Goal: Task Accomplishment & Management: Manage account settings

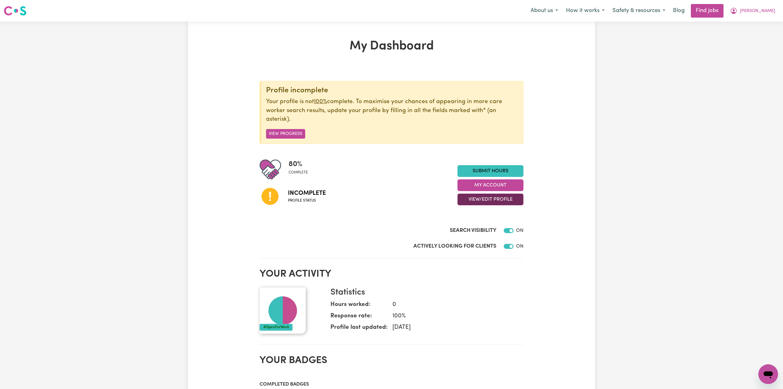
click at [477, 200] on button "View/Edit Profile" at bounding box center [491, 199] width 66 height 12
click at [476, 229] on link "Edit Profile" at bounding box center [487, 227] width 58 height 12
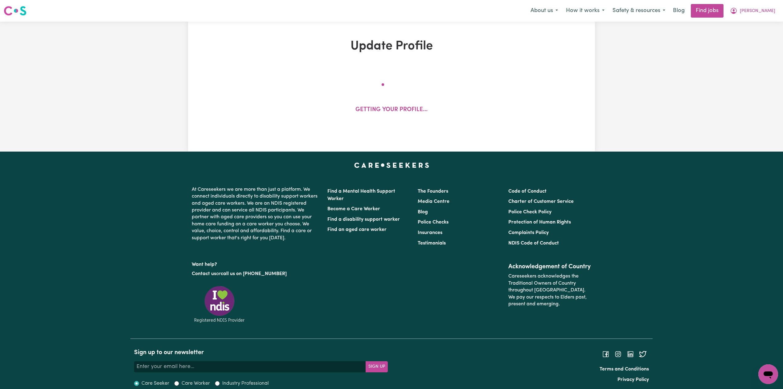
select select "[DEMOGRAPHIC_DATA]"
select select "Australian PR"
select select "Studying a healthcare related degree or qualification"
select select "37"
select select "40"
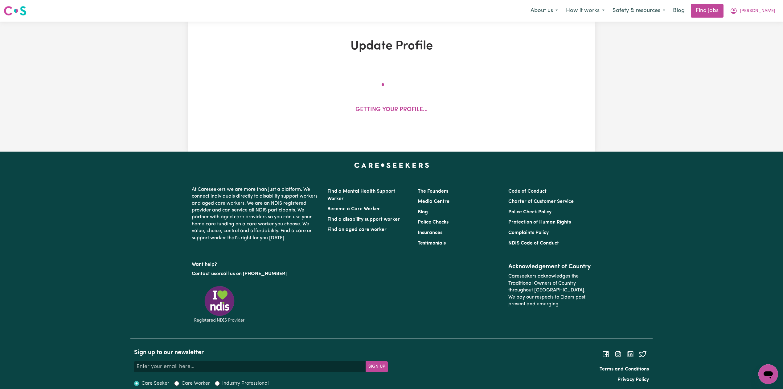
select select "40"
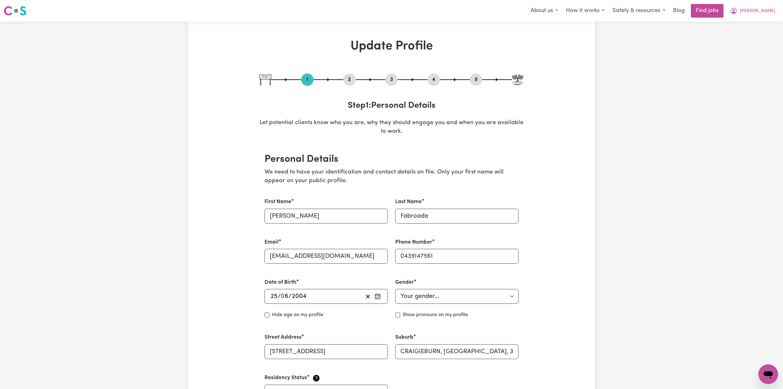
click at [351, 79] on button "2" at bounding box center [350, 80] width 12 height 8
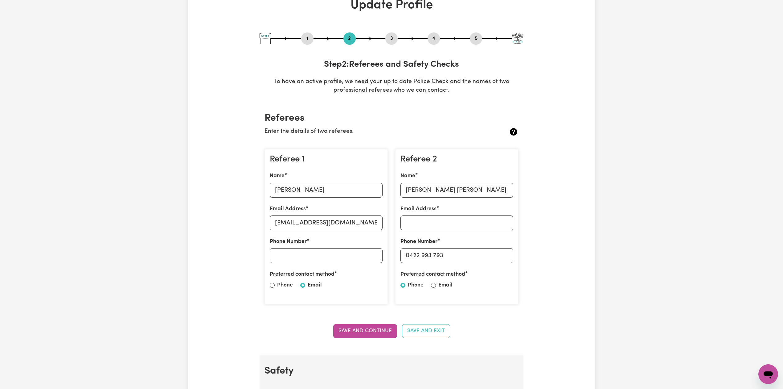
scroll to position [82, 0]
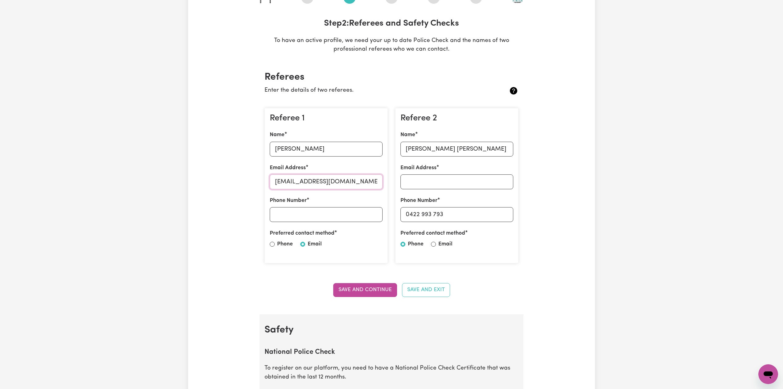
click at [320, 182] on input "[EMAIL_ADDRESS][DOMAIN_NAME]" at bounding box center [326, 181] width 113 height 15
click at [286, 212] on input "Phone Number" at bounding box center [326, 214] width 113 height 15
paste input "[EMAIL_ADDRESS][DOMAIN_NAME]"
type input "[EMAIL_ADDRESS][DOMAIN_NAME]"
click at [362, 292] on button "Save and Continue" at bounding box center [365, 290] width 64 height 14
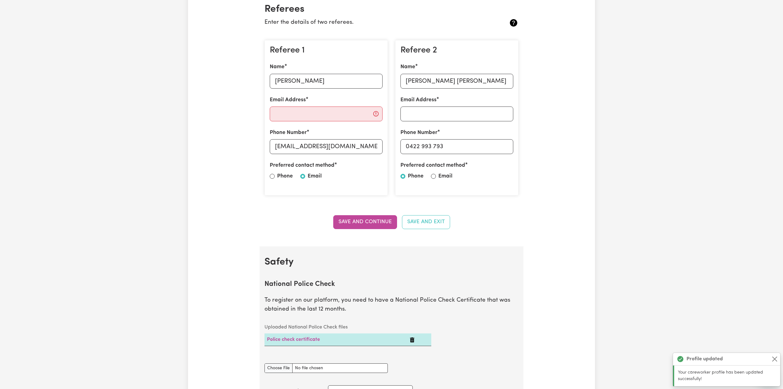
scroll to position [0, 0]
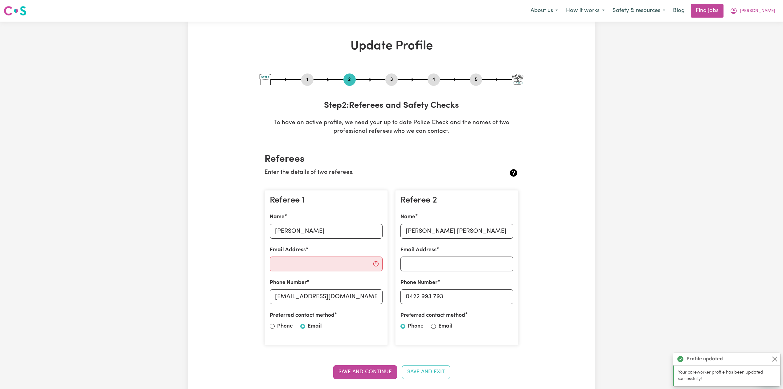
click at [478, 78] on button "5" at bounding box center [476, 80] width 12 height 8
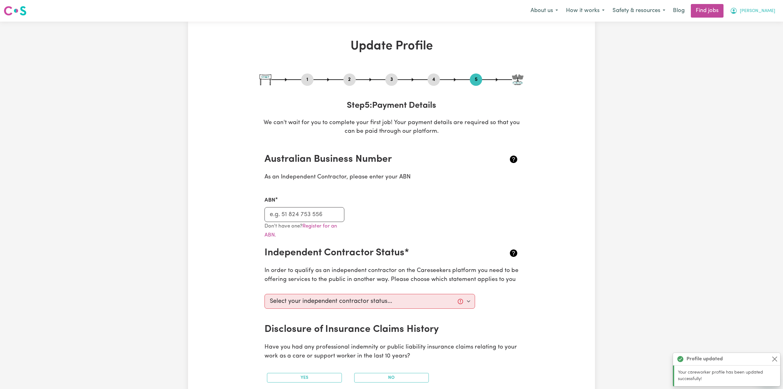
click at [746, 13] on span "[PERSON_NAME]" at bounding box center [757, 11] width 35 height 7
click at [738, 48] on link "Logout" at bounding box center [755, 47] width 49 height 12
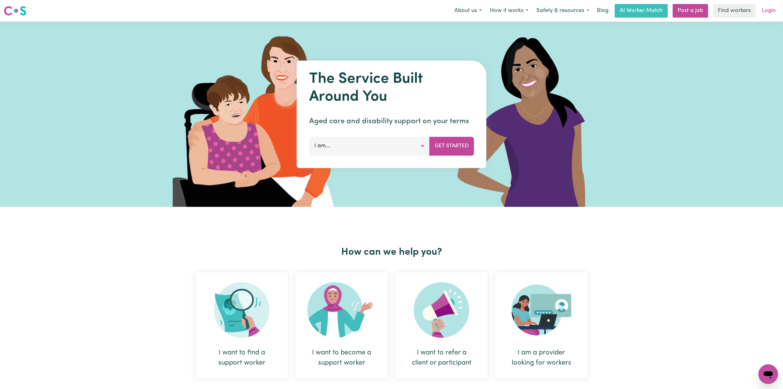
click at [777, 4] on nav "Menu About us How it works Safety & resources Blog AI Worker Match Post a job F…" at bounding box center [391, 11] width 783 height 22
click at [773, 7] on link "Login" at bounding box center [768, 11] width 21 height 14
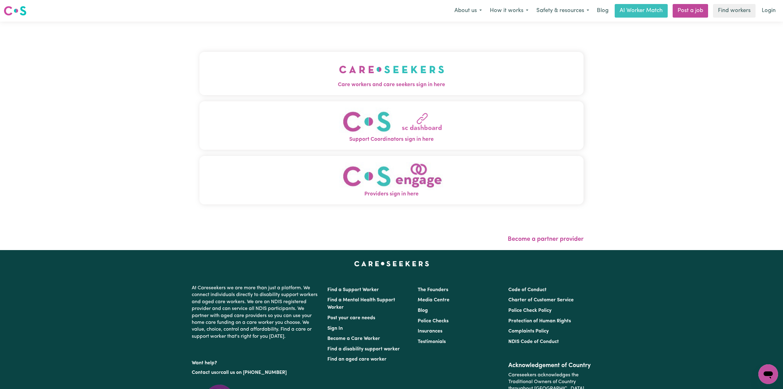
click at [294, 66] on button "Care workers and care seekers sign in here" at bounding box center [392, 73] width 384 height 43
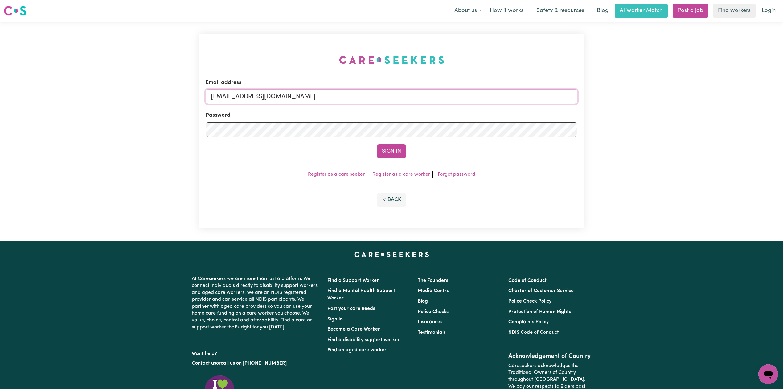
drag, startPoint x: 274, startPoint y: 92, endPoint x: 268, endPoint y: 109, distance: 18.6
click at [274, 92] on input "[EMAIL_ADDRESS][DOMAIN_NAME]" at bounding box center [392, 96] width 372 height 15
drag, startPoint x: 244, startPoint y: 94, endPoint x: 391, endPoint y: 121, distance: 150.2
click at [421, 99] on input "Superuser~[EMAIL_ADDRESS][DOMAIN_NAME]" at bounding box center [392, 96] width 372 height 15
type input "Superuser~[EMAIL_ADDRESS][DOMAIN_NAME]"
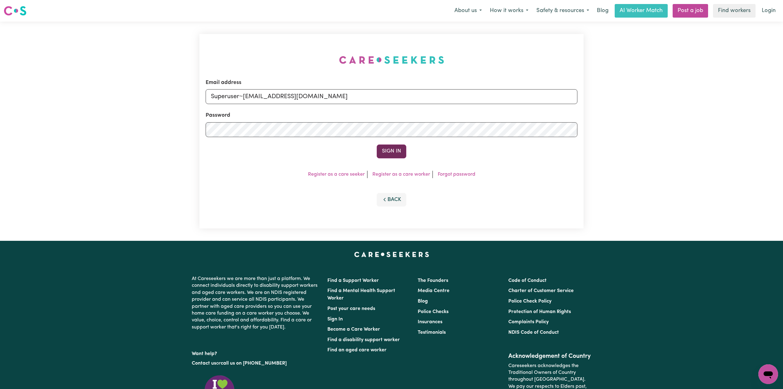
click at [386, 146] on button "Sign In" at bounding box center [392, 151] width 30 height 14
